Goal: Task Accomplishment & Management: Complete application form

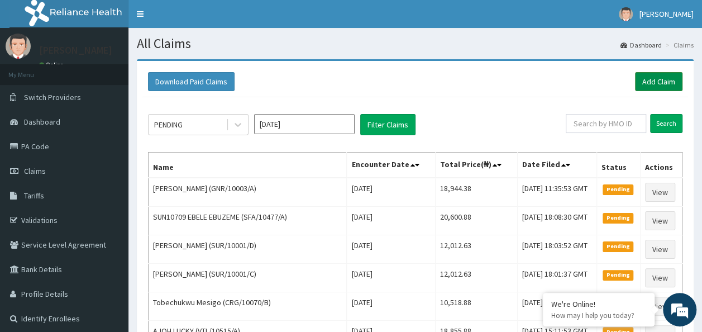
click at [643, 89] on link "Add Claim" at bounding box center [658, 81] width 47 height 19
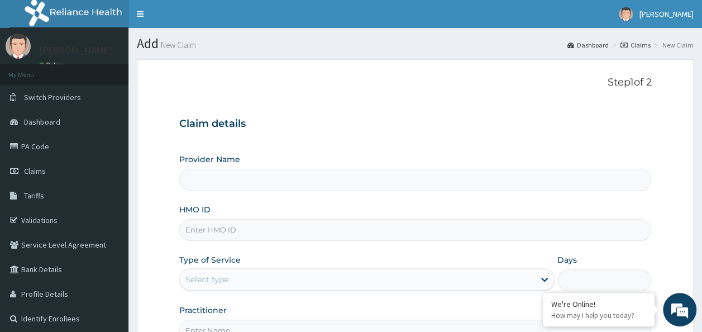
type input "Reliance Family Clinics (RFC) - Ajah"
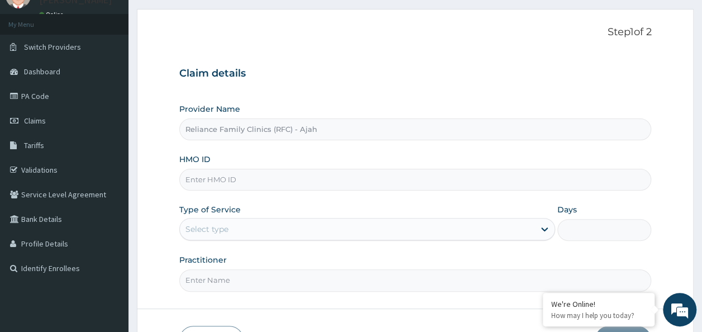
scroll to position [63, 0]
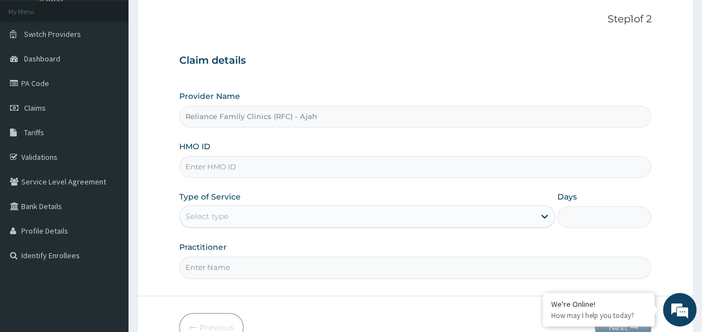
click at [293, 166] on input "HMO ID" at bounding box center [415, 167] width 472 height 22
paste input "SFL/10528/A"
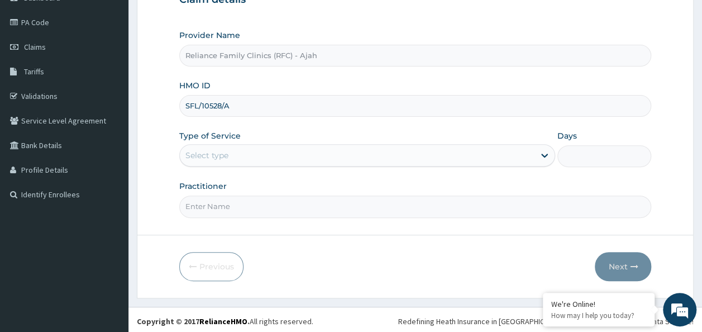
scroll to position [124, 0]
type input "SFL/10528/A"
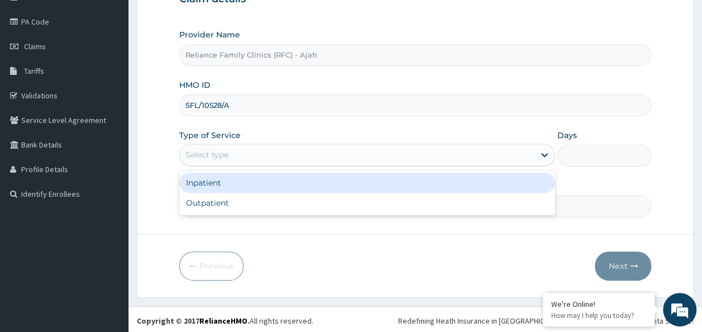
click at [451, 203] on div "Outpatient" at bounding box center [367, 203] width 376 height 20
type input "1"
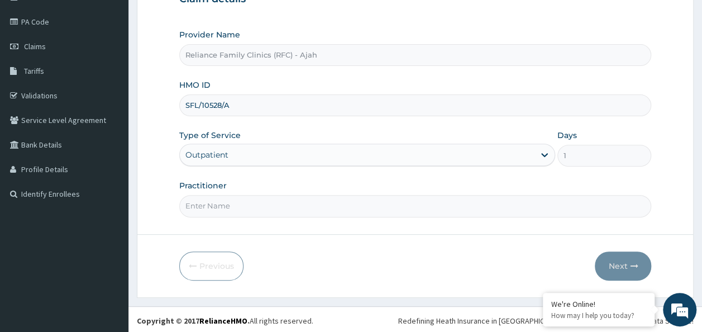
click at [422, 213] on input "Practitioner" at bounding box center [415, 206] width 472 height 22
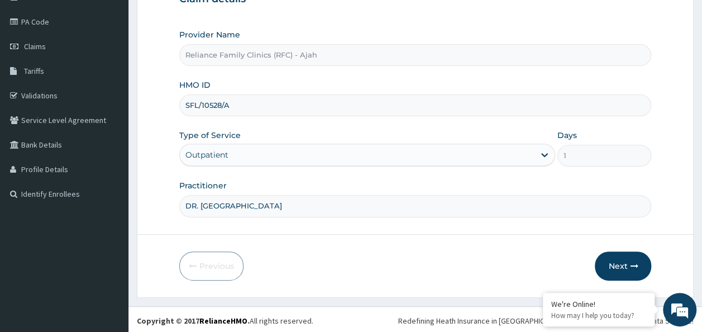
type input "DR. LOCUM"
click at [629, 261] on button "Next" at bounding box center [623, 265] width 56 height 29
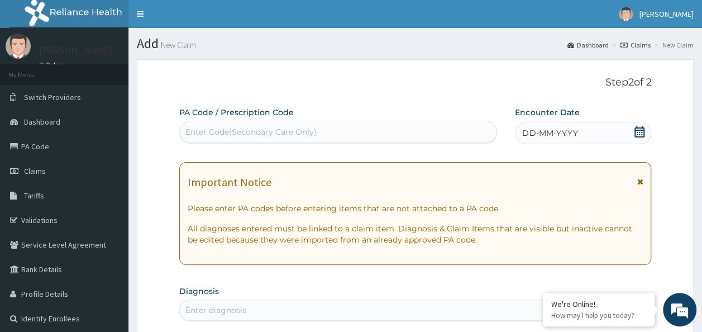
click at [581, 142] on div "DD-MM-YYYY" at bounding box center [583, 133] width 136 height 22
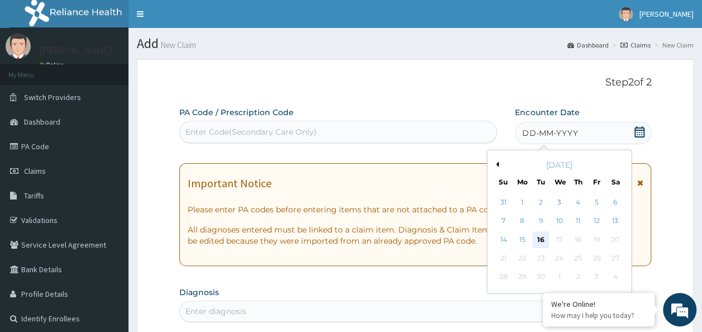
click at [539, 242] on div "16" at bounding box center [541, 239] width 17 height 17
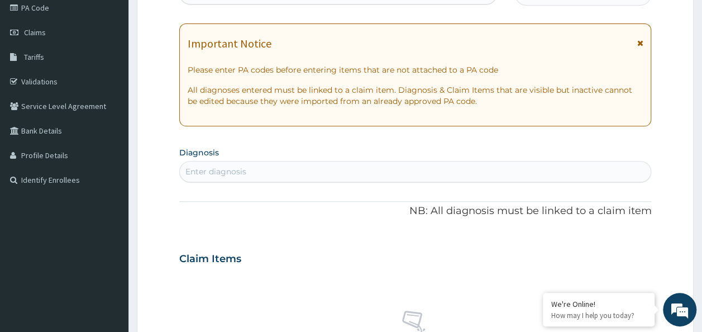
scroll to position [143, 0]
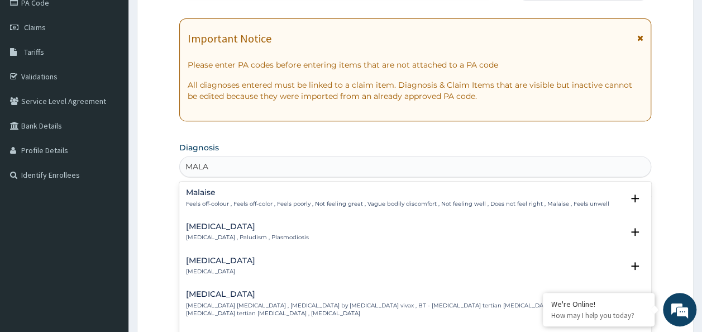
type input "MALAR"
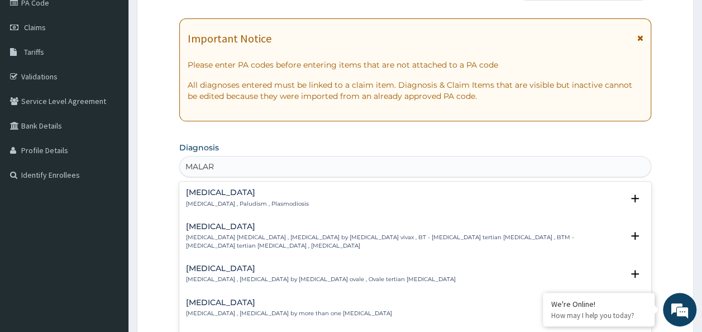
click at [288, 204] on div "Malaria Malaria , Paludism , Plasmodiosis" at bounding box center [415, 198] width 459 height 20
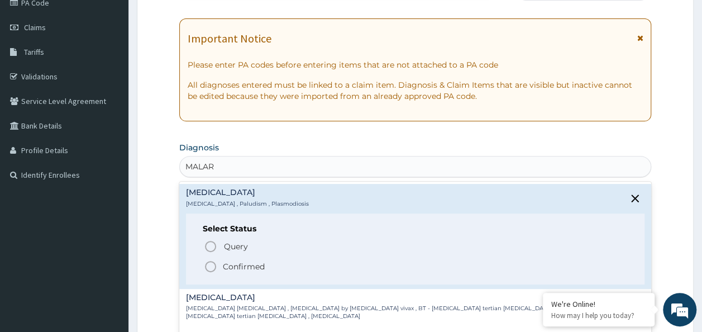
click at [253, 269] on p "Confirmed" at bounding box center [244, 266] width 42 height 11
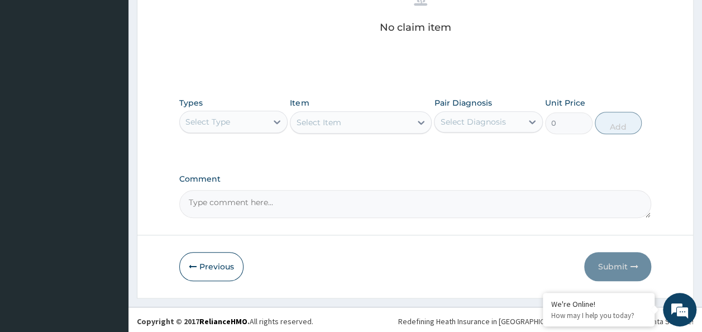
scroll to position [471, 0]
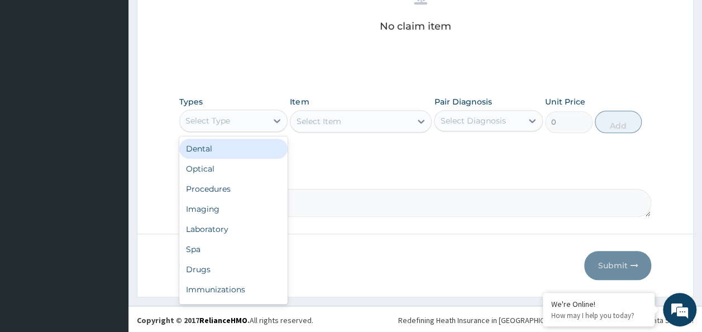
click at [235, 189] on div "Procedures" at bounding box center [233, 189] width 109 height 20
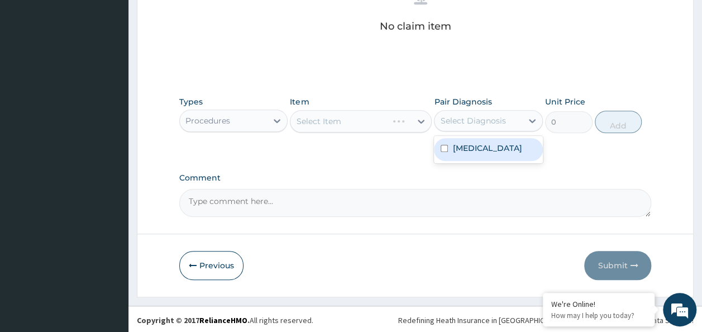
click at [463, 152] on label "[MEDICAL_DATA]" at bounding box center [486, 147] width 69 height 11
checkbox input "true"
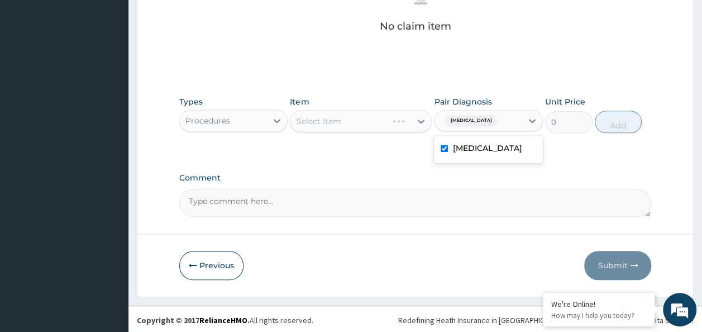
click at [368, 120] on div "Select Item" at bounding box center [361, 121] width 142 height 22
click at [355, 122] on div "Select Item" at bounding box center [361, 121] width 142 height 22
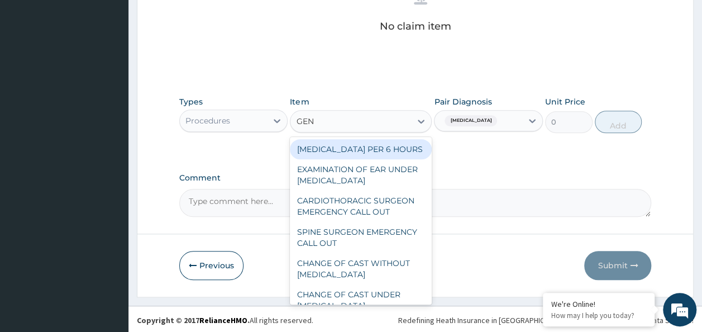
type input "GENE"
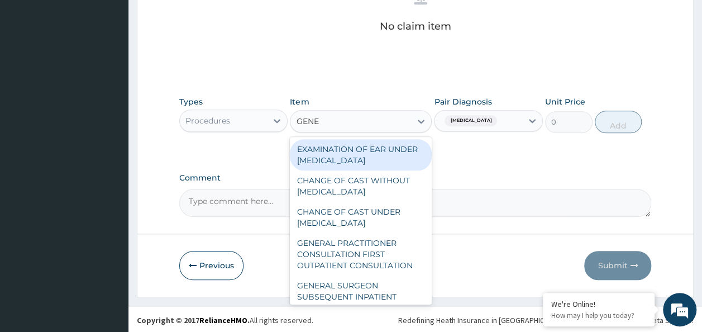
click at [369, 260] on div "GENERAL PRACTITIONER CONSULTATION FIRST OUTPATIENT CONSULTATION" at bounding box center [361, 254] width 142 height 42
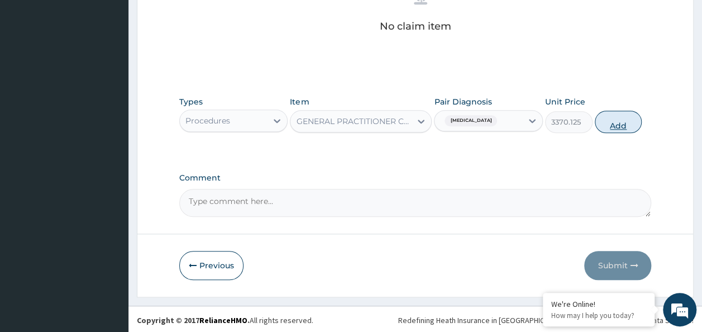
click at [621, 121] on button "Add" at bounding box center [618, 122] width 47 height 22
type input "0"
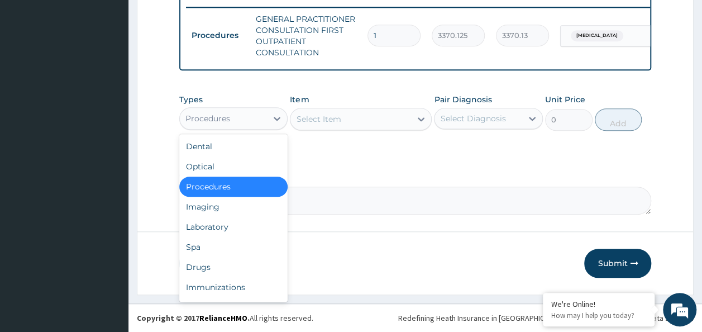
click at [215, 227] on div "Laboratory" at bounding box center [233, 227] width 109 height 20
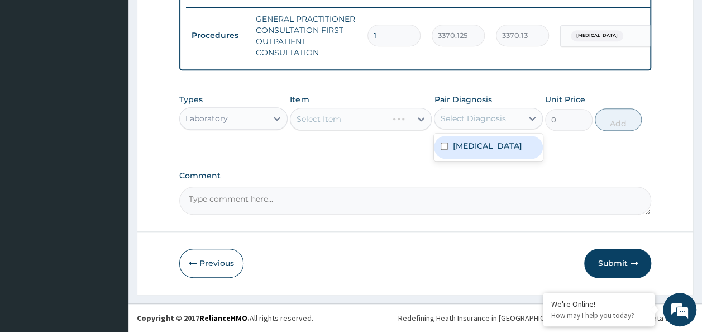
click at [460, 153] on div "[MEDICAL_DATA]" at bounding box center [488, 147] width 109 height 23
checkbox input "true"
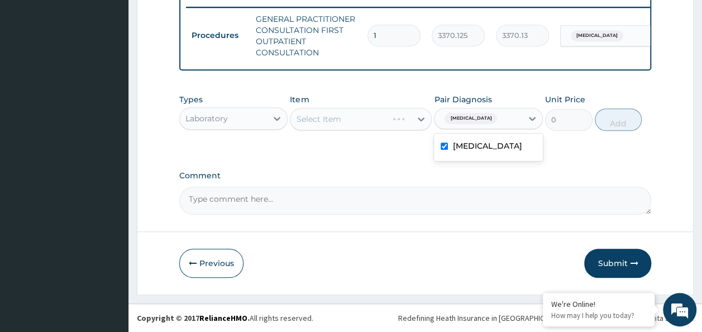
click at [370, 128] on div "Select Item" at bounding box center [361, 119] width 142 height 22
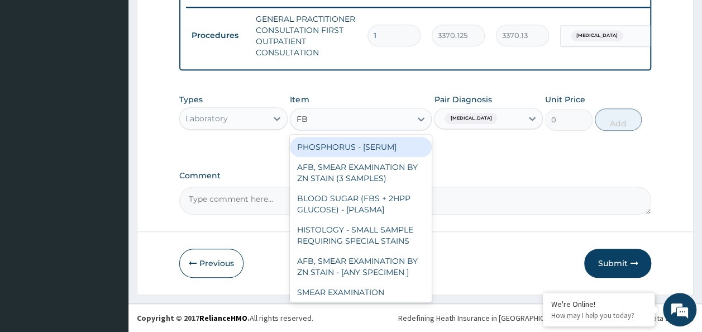
type input "FBC"
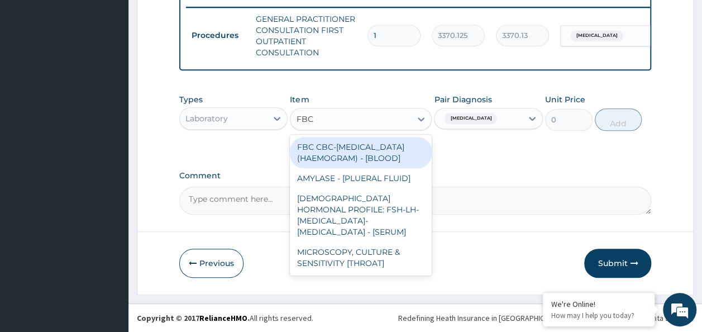
click at [363, 162] on div "FBC CBC-[MEDICAL_DATA] (HAEMOGRAM) - [BLOOD]" at bounding box center [361, 152] width 142 height 31
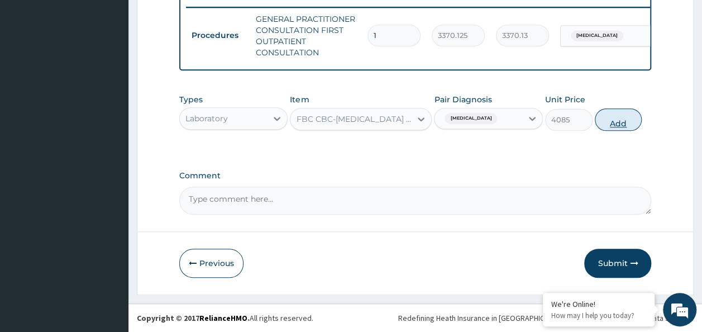
click at [627, 122] on button "Add" at bounding box center [618, 119] width 47 height 22
type input "0"
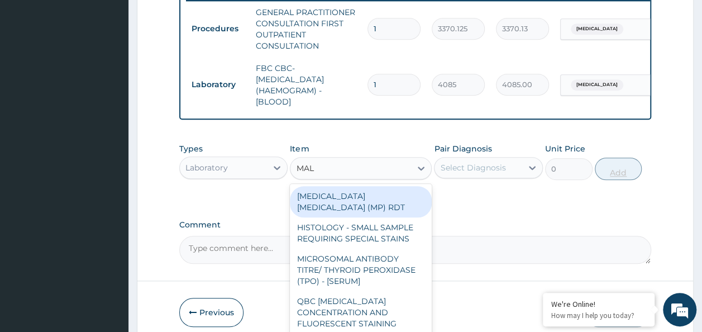
type input "MALA"
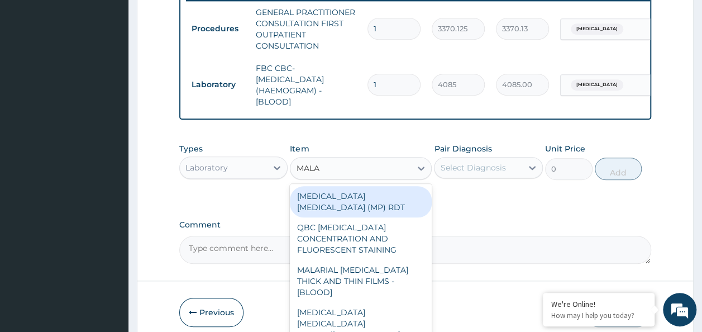
click at [401, 199] on div "[MEDICAL_DATA] [MEDICAL_DATA] (MP) RDT" at bounding box center [361, 201] width 142 height 31
type input "1531.875"
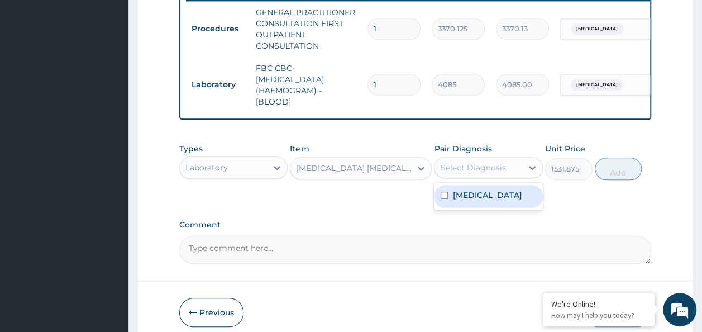
click at [461, 200] on label "[MEDICAL_DATA]" at bounding box center [486, 194] width 69 height 11
checkbox input "true"
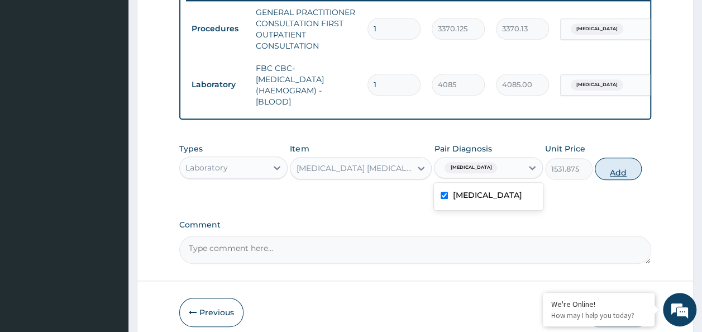
click at [620, 180] on button "Add" at bounding box center [618, 168] width 47 height 22
type input "0"
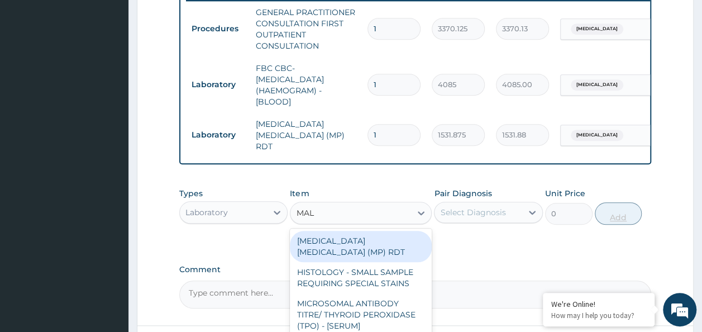
type input "MALA"
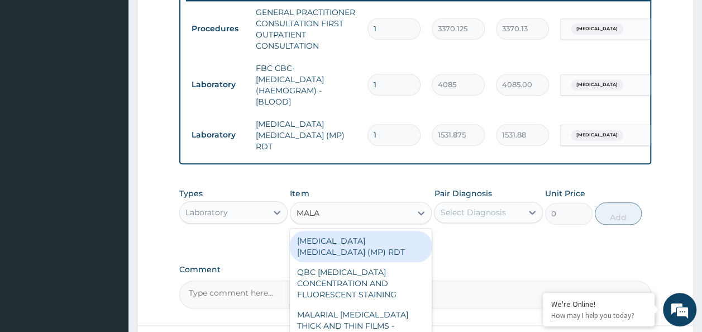
click at [383, 310] on div "MALARIAL [MEDICAL_DATA] THICK AND THIN FILMS - [BLOOD]" at bounding box center [361, 325] width 142 height 42
type input "1531.875"
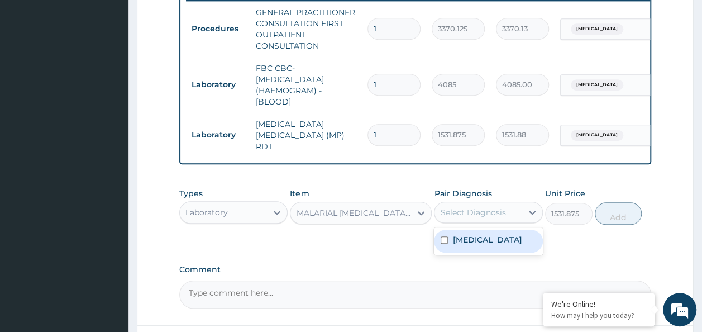
click at [460, 240] on label "[MEDICAL_DATA]" at bounding box center [486, 239] width 69 height 11
checkbox input "true"
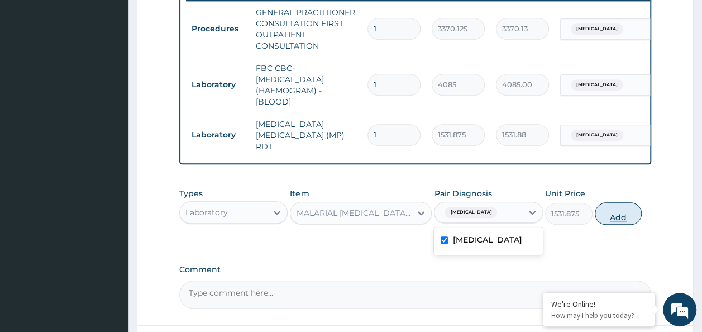
click at [621, 222] on button "Add" at bounding box center [618, 213] width 47 height 22
type input "0"
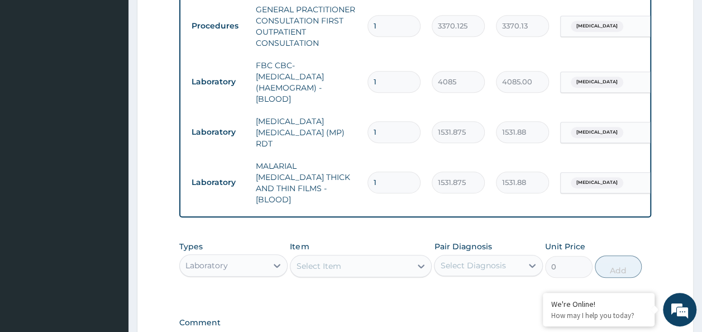
scroll to position [448, 0]
click at [279, 259] on icon at bounding box center [276, 264] width 11 height 11
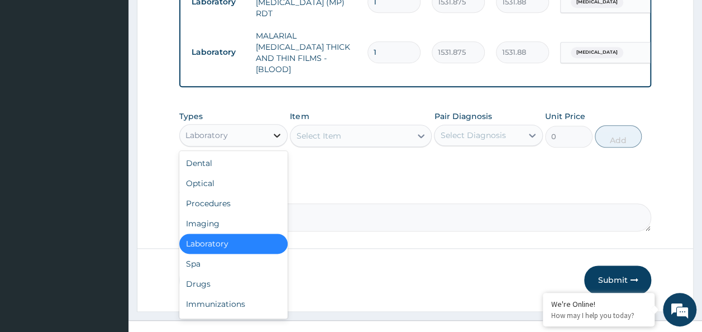
scroll to position [583, 0]
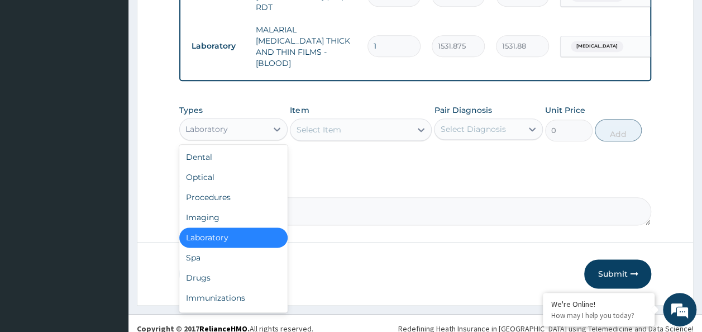
click at [214, 267] on div "Drugs" at bounding box center [233, 277] width 109 height 20
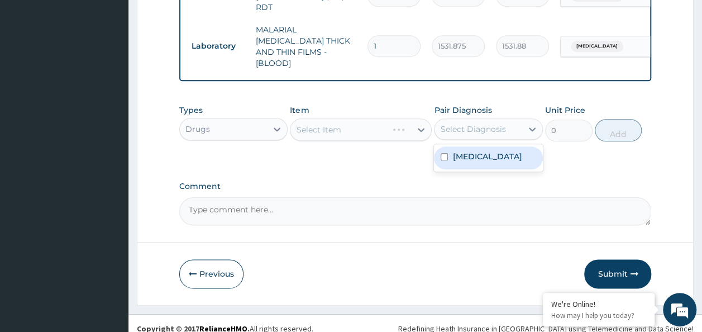
click at [472, 153] on div "[MEDICAL_DATA]" at bounding box center [488, 157] width 109 height 23
checkbox input "true"
click at [375, 135] on div "Types Drugs Item Select Item Pair Diagnosis option Malaria, selected. option Ma…" at bounding box center [415, 123] width 472 height 48
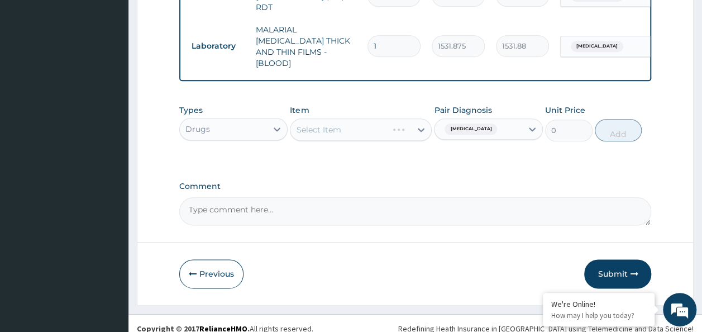
click at [354, 121] on div "Select Item" at bounding box center [361, 129] width 142 height 22
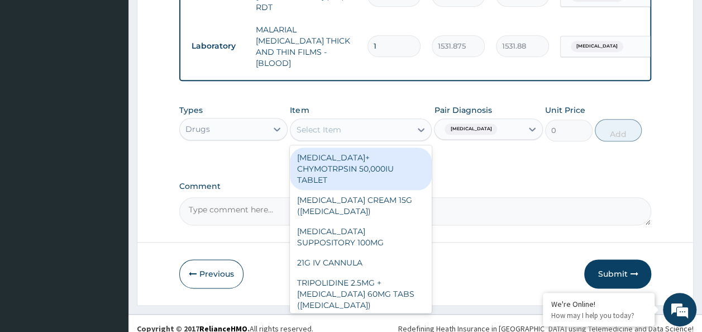
click at [343, 121] on div "Select Item" at bounding box center [350, 130] width 121 height 18
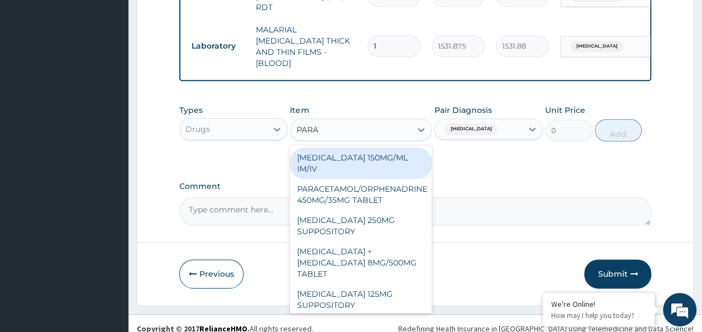
type input "PARAC"
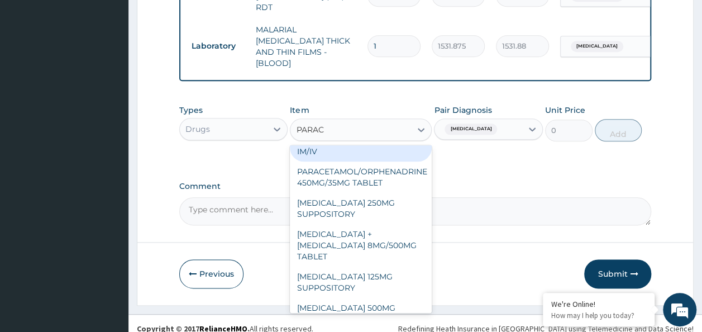
scroll to position [0, 0]
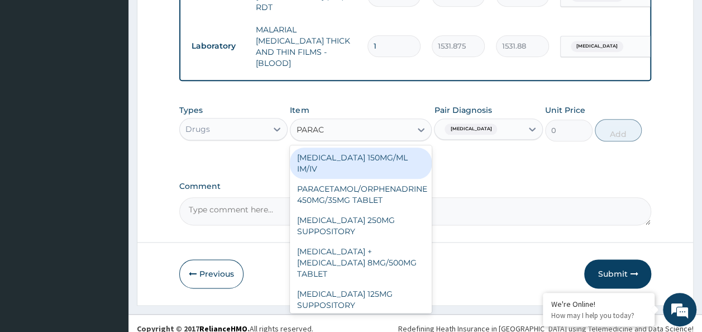
click at [390, 151] on div "[MEDICAL_DATA] 150MG/ML IM/IV" at bounding box center [361, 162] width 142 height 31
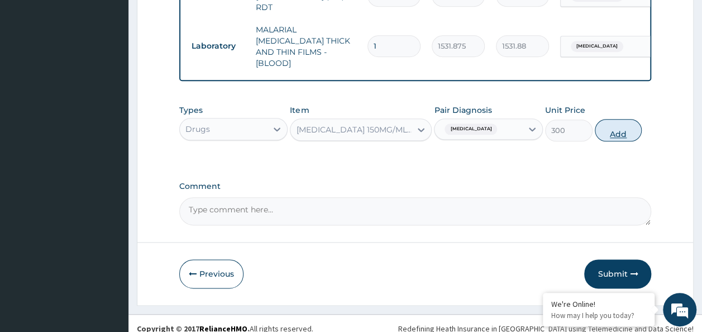
click at [630, 122] on button "Add" at bounding box center [618, 130] width 47 height 22
type input "0"
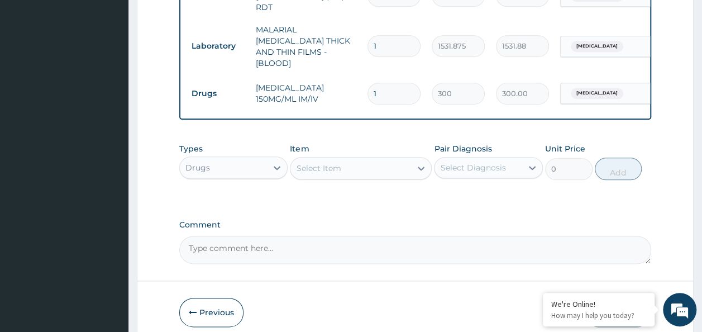
click at [377, 83] on input "1" at bounding box center [393, 94] width 53 height 22
type input "0.00"
type input "4"
type input "1200.00"
type input "4"
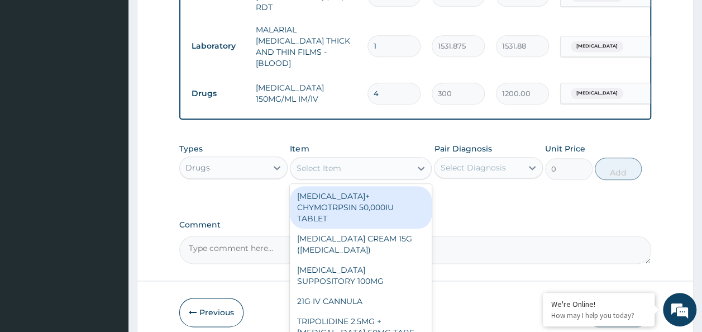
click at [314, 157] on div "Select Item" at bounding box center [361, 168] width 142 height 22
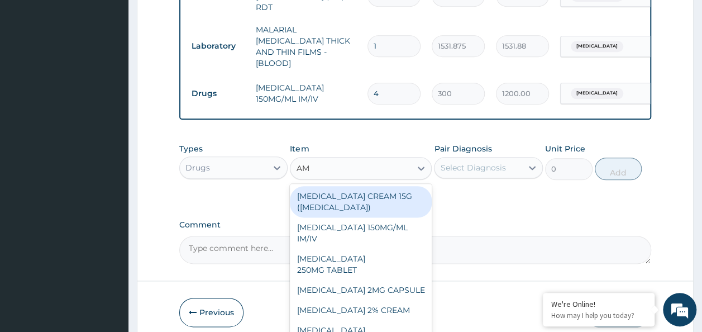
type input "AMO"
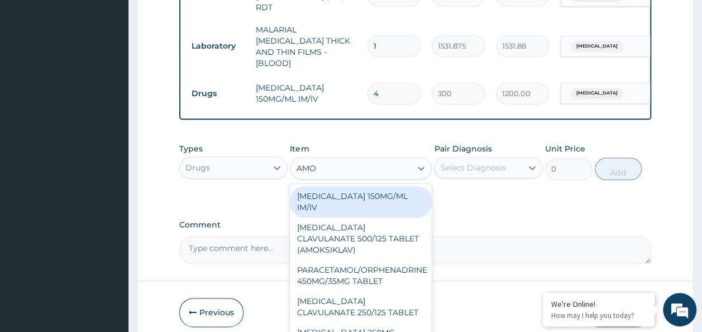
click at [385, 241] on div "[MEDICAL_DATA] CLAVULANATE 500/125 TABLET (AMOKSIKLAV)" at bounding box center [361, 238] width 142 height 42
type input "756"
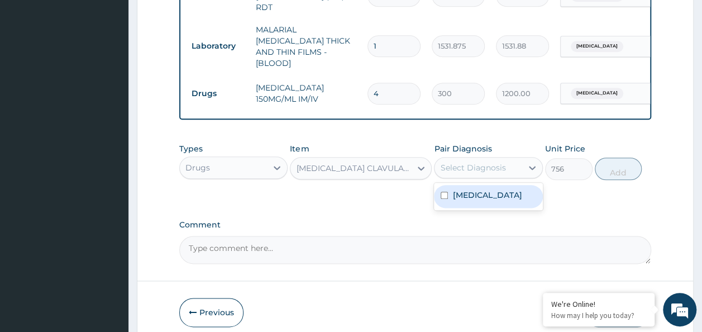
click at [476, 191] on div "[MEDICAL_DATA]" at bounding box center [488, 196] width 109 height 23
checkbox input "true"
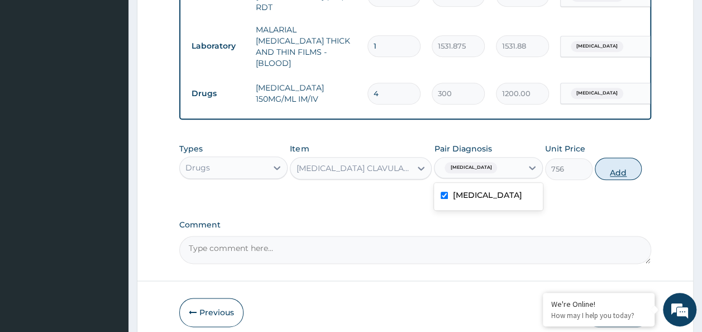
click at [617, 163] on button "Add" at bounding box center [618, 168] width 47 height 22
type input "0"
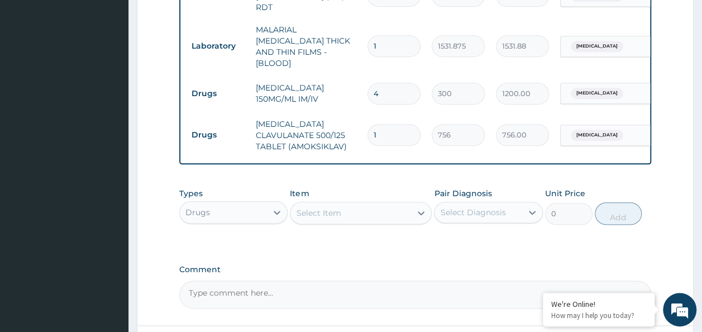
type input "14"
type input "10584.00"
type input "14"
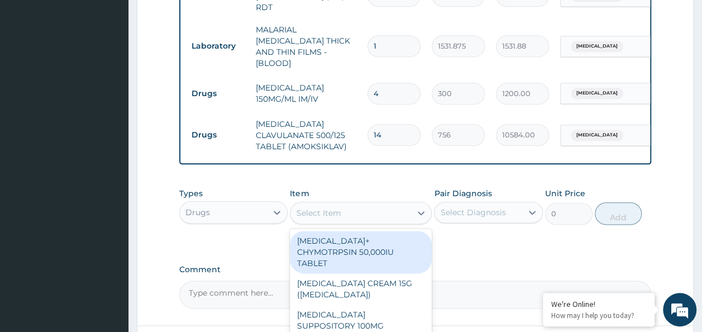
click at [328, 209] on div "Select Item" at bounding box center [350, 213] width 121 height 18
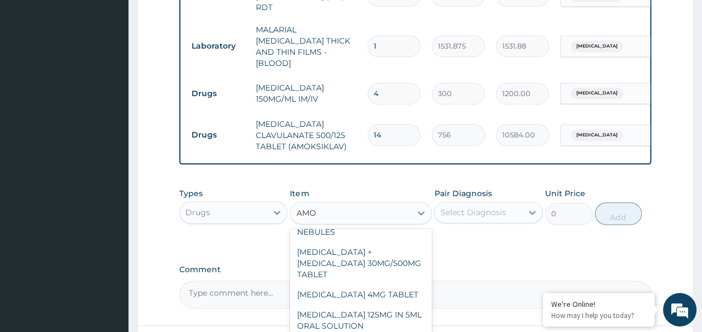
scroll to position [750, 0]
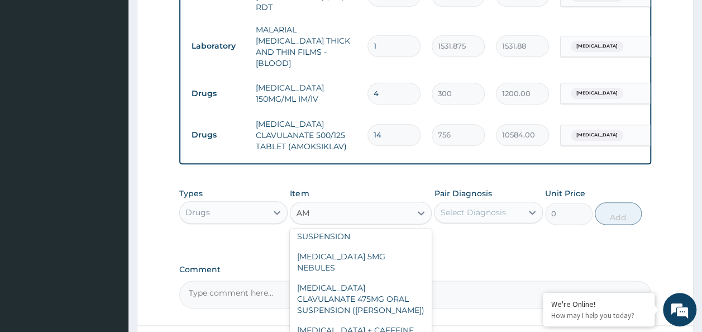
type input "A"
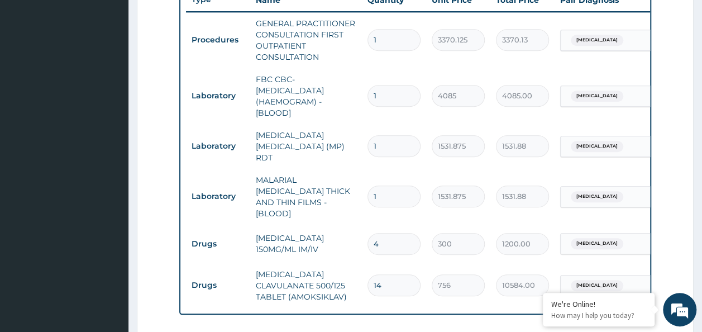
scroll to position [425, 0]
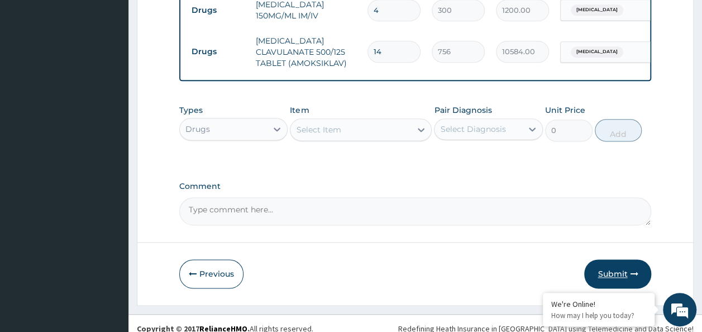
click at [627, 264] on button "Submit" at bounding box center [617, 273] width 67 height 29
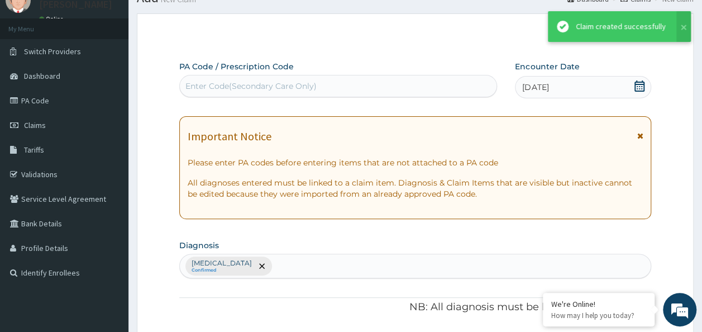
scroll to position [667, 0]
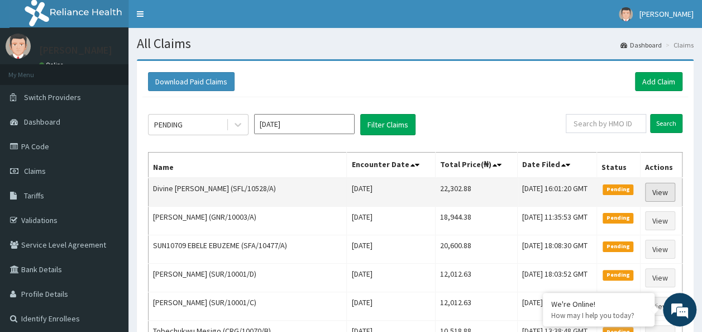
click at [664, 190] on link "View" at bounding box center [660, 192] width 30 height 19
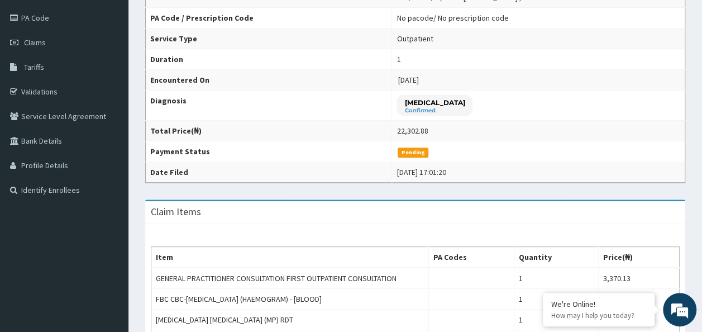
scroll to position [128, 0]
